Goal: Transaction & Acquisition: Purchase product/service

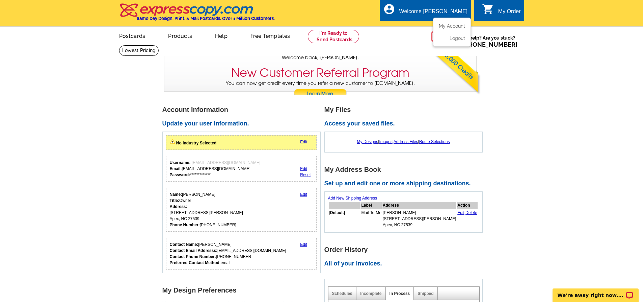
click at [452, 23] on ul "My Account Logout" at bounding box center [452, 32] width 38 height 29
click at [364, 139] on link "My Designs" at bounding box center [367, 141] width 21 height 5
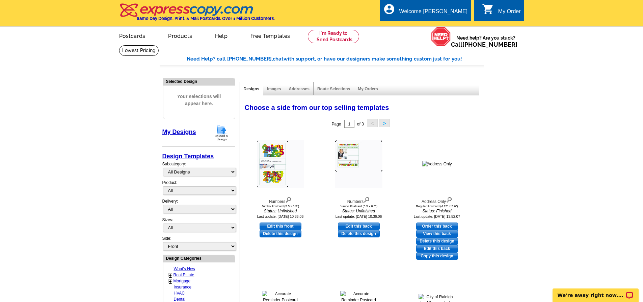
click at [174, 129] on link "My Designs" at bounding box center [179, 131] width 34 height 7
click at [447, 25] on link "My Account" at bounding box center [450, 26] width 29 height 6
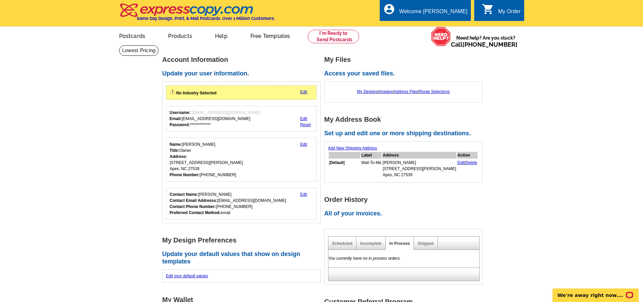
click at [500, 16] on div "My Order" at bounding box center [509, 12] width 23 height 9
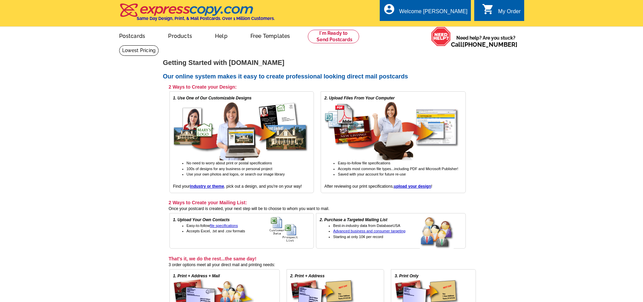
click at [500, 16] on div "My Order" at bounding box center [509, 12] width 23 height 9
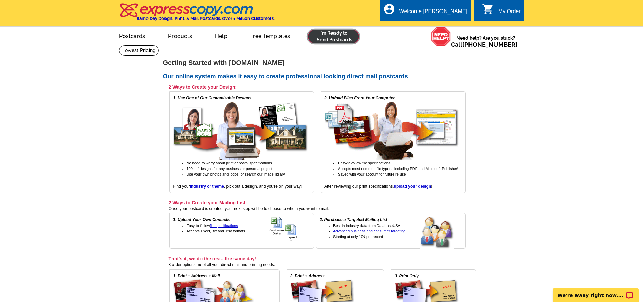
click at [326, 38] on link at bounding box center [334, 37] width 52 height 14
